Goal: Navigation & Orientation: Find specific page/section

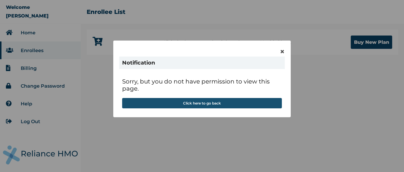
click at [237, 103] on button "Click here to go back" at bounding box center [202, 103] width 160 height 10
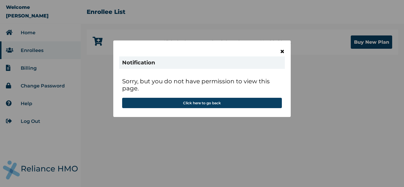
click at [283, 51] on span "×" at bounding box center [282, 51] width 5 height 10
click at [284, 51] on span "×" at bounding box center [282, 51] width 5 height 10
